Goal: Navigation & Orientation: Find specific page/section

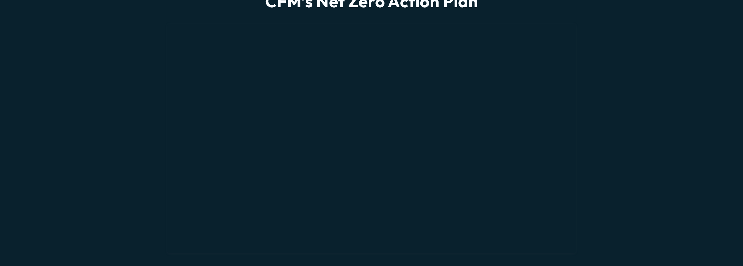
scroll to position [555, 0]
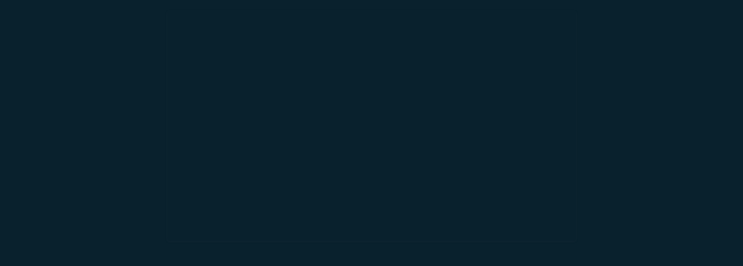
click at [369, 114] on div "CFM’s Net Zero Action Plan" at bounding box center [371, 116] width 743 height 273
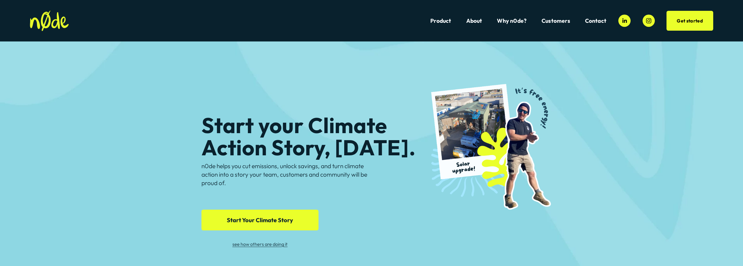
click at [0, 0] on span "Creative Fitness Marketing" at bounding box center [0, 0] width 0 height 0
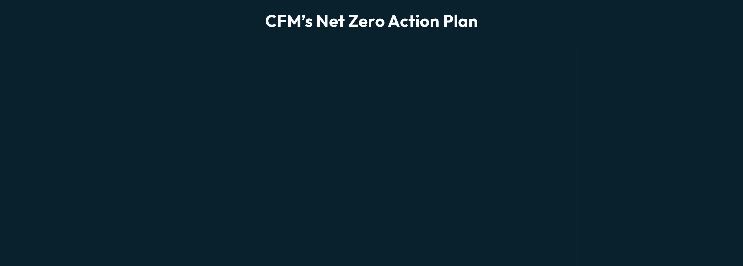
scroll to position [526, 0]
